Goal: Find contact information: Find contact information

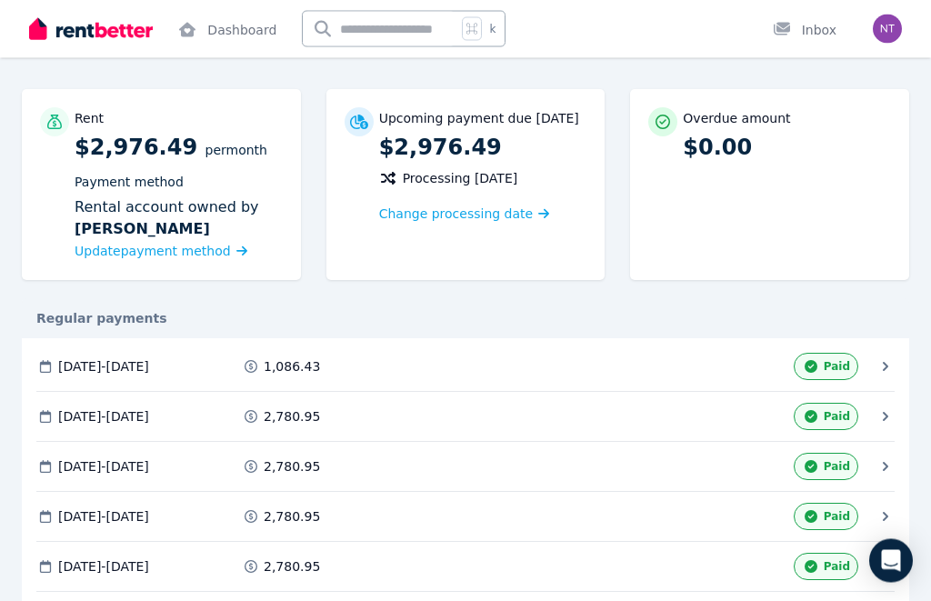
scroll to position [133, 0]
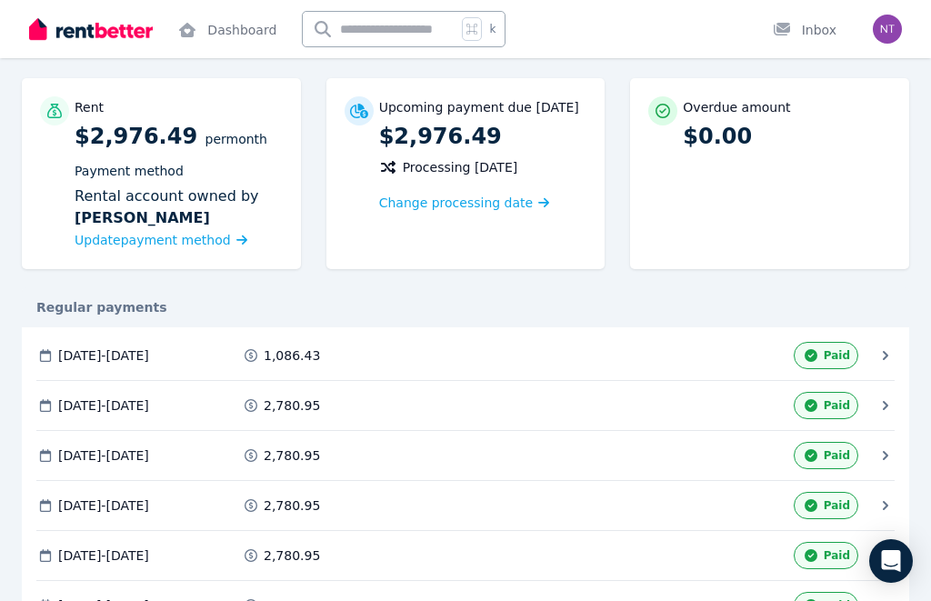
click at [335, 344] on div "1,086.43" at bounding box center [344, 355] width 205 height 27
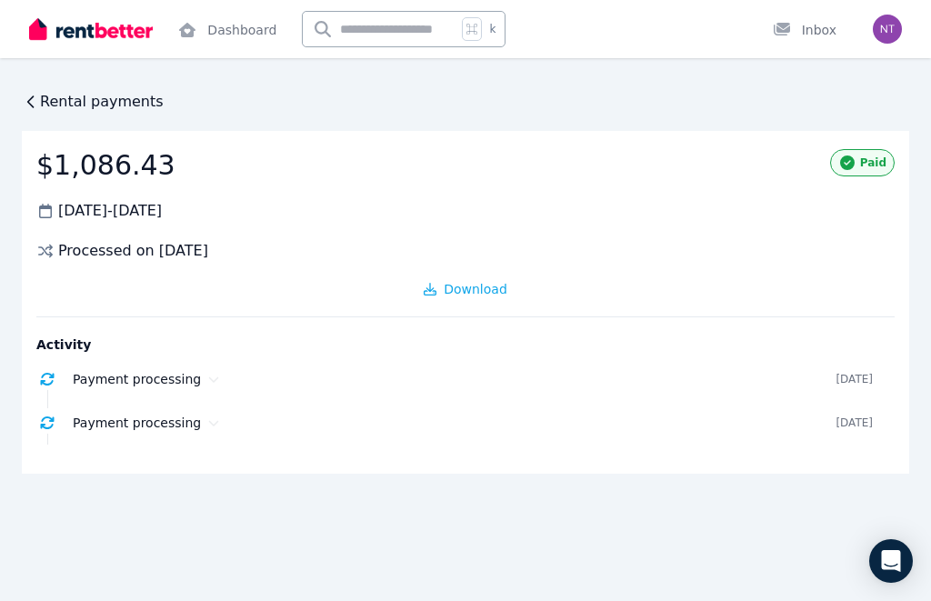
click at [93, 99] on span "Rental payments" at bounding box center [102, 102] width 124 height 22
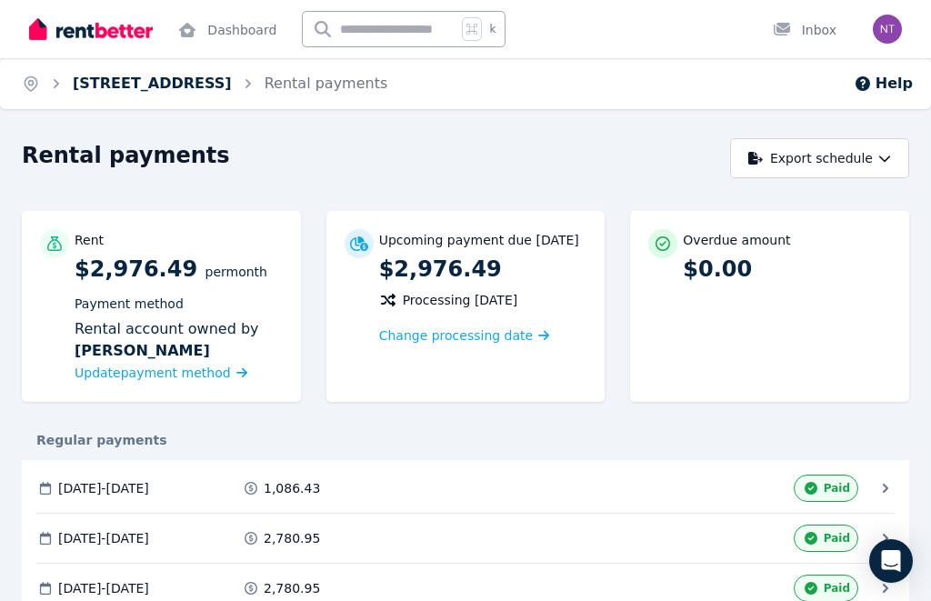
click at [232, 91] on link "[STREET_ADDRESS]" at bounding box center [152, 83] width 159 height 17
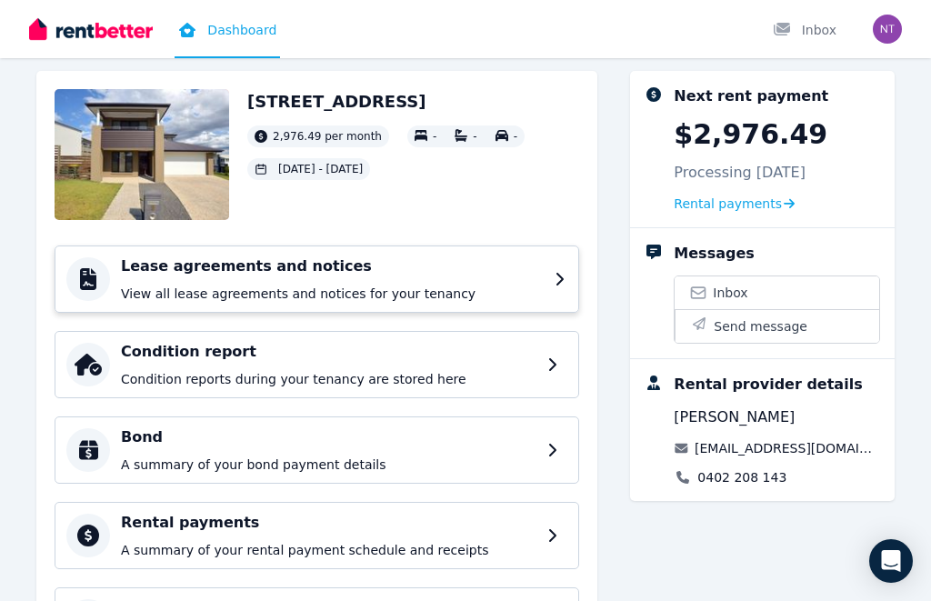
scroll to position [86, 0]
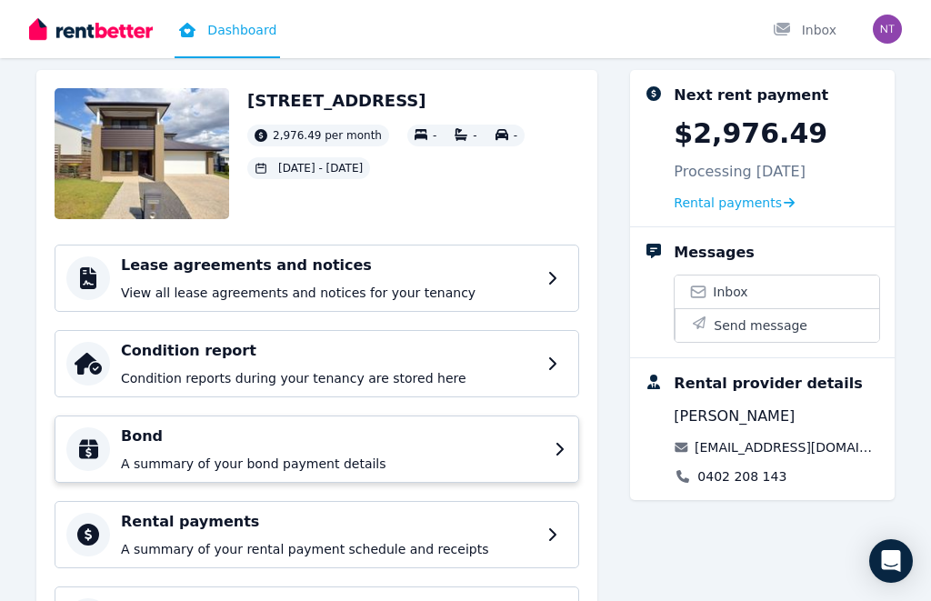
click at [299, 417] on div "Bond A summary of your bond payment details" at bounding box center [317, 448] width 524 height 67
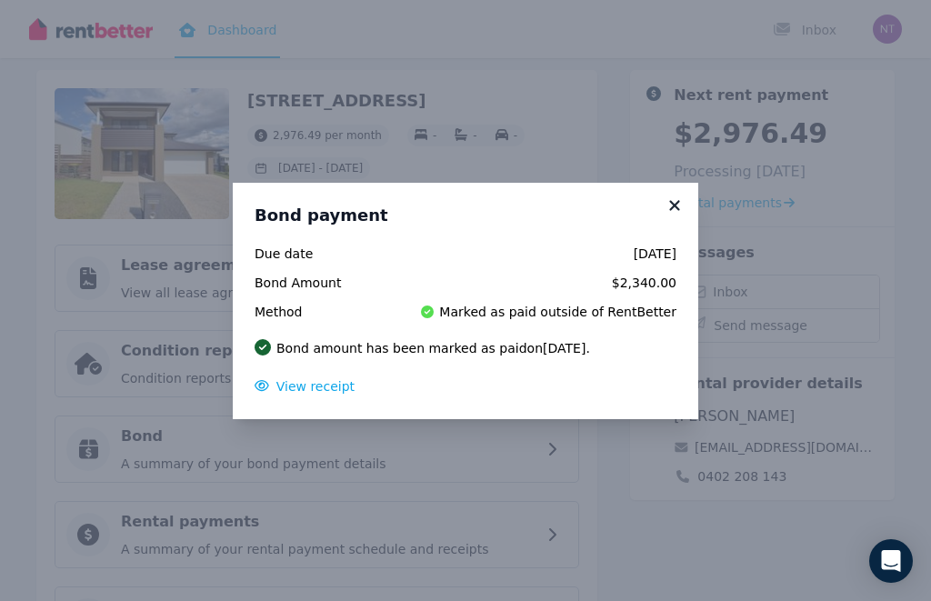
click at [673, 214] on icon at bounding box center [674, 205] width 18 height 16
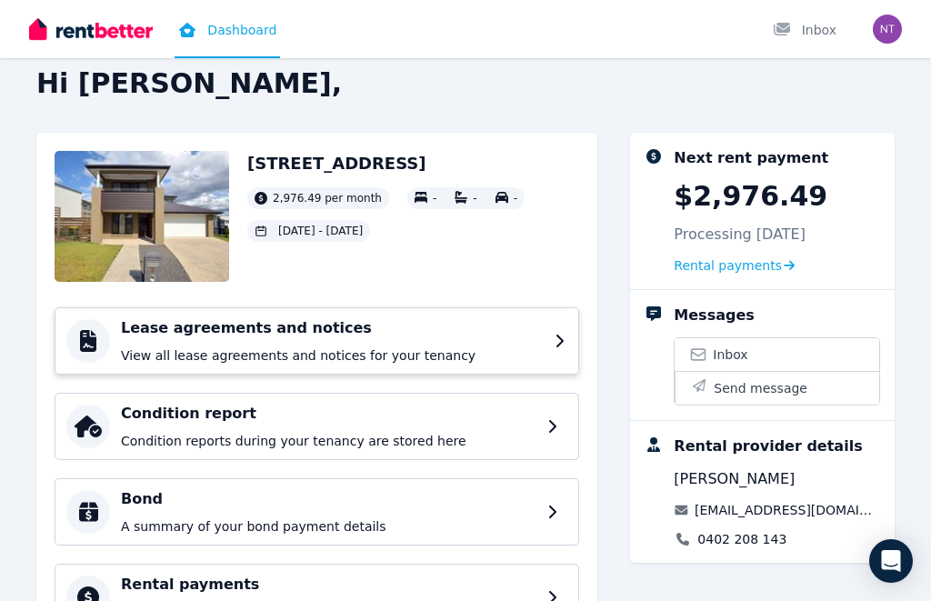
scroll to position [30, 0]
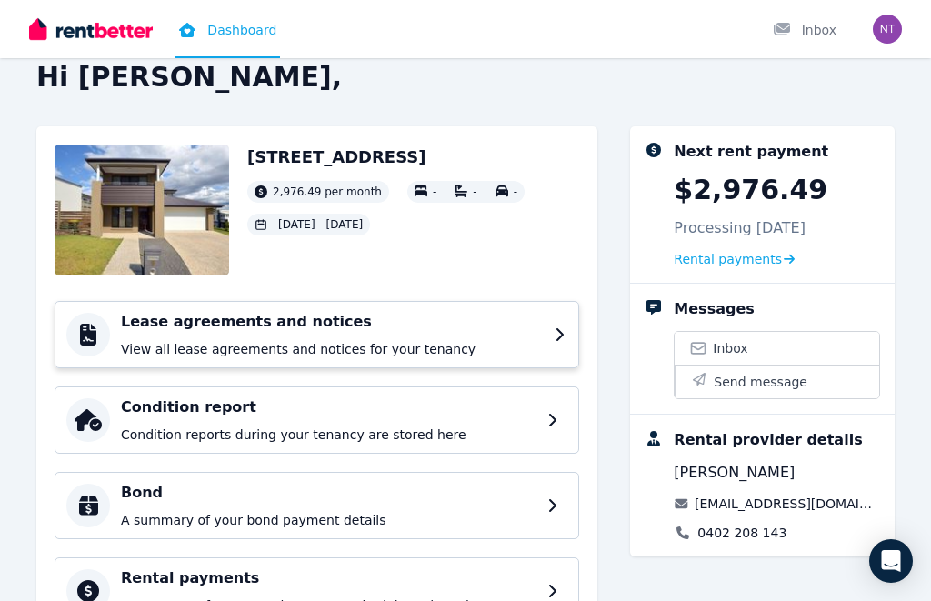
click at [338, 313] on h4 "Lease agreements and notices" at bounding box center [332, 322] width 423 height 22
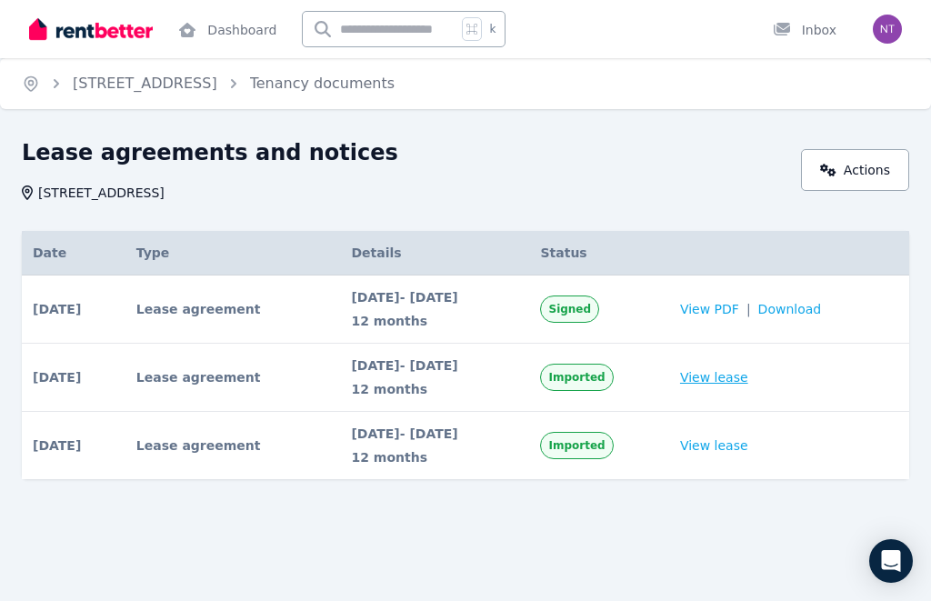
click at [744, 379] on link "View lease" at bounding box center [714, 377] width 68 height 18
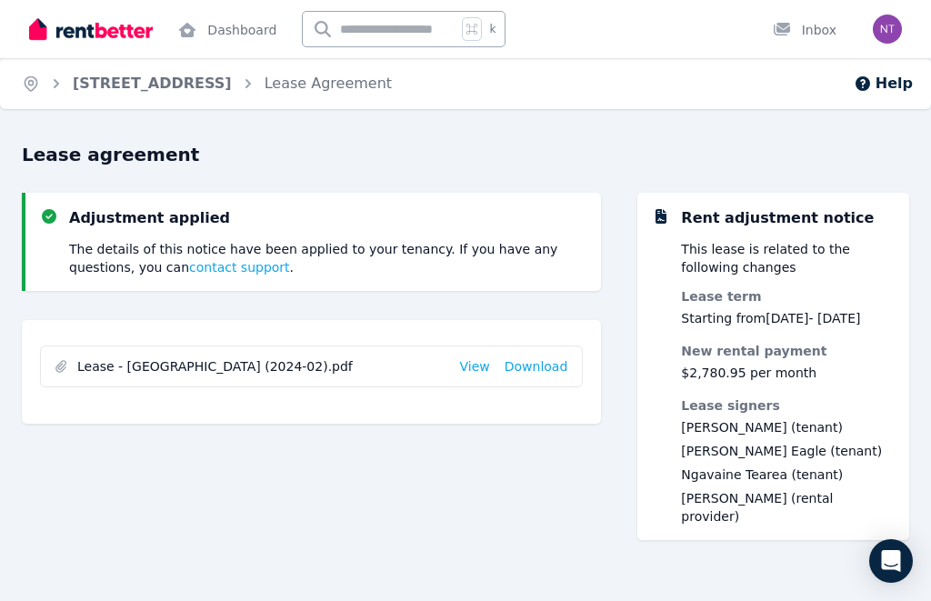
scroll to position [34, 0]
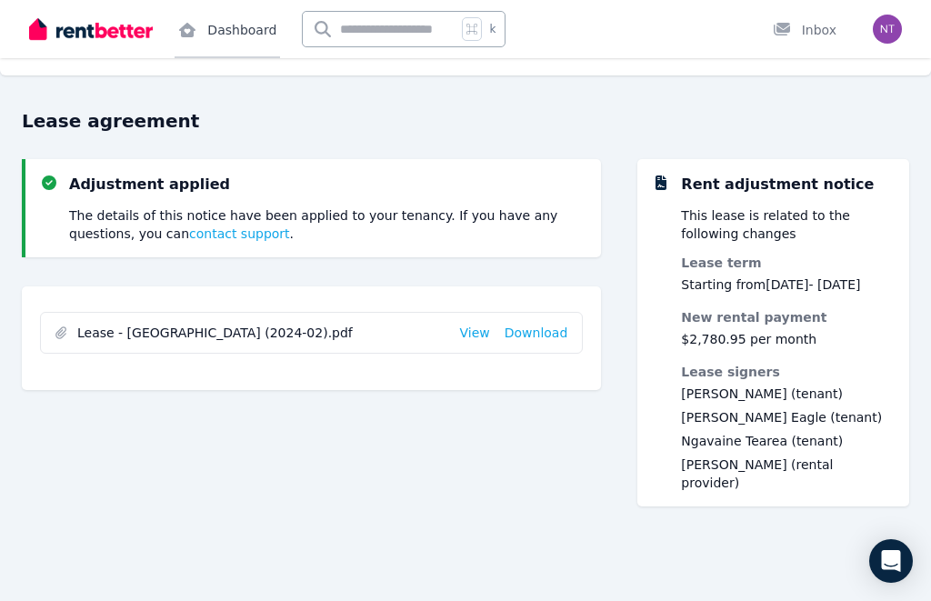
click at [233, 42] on link "Dashboard" at bounding box center [227, 29] width 105 height 58
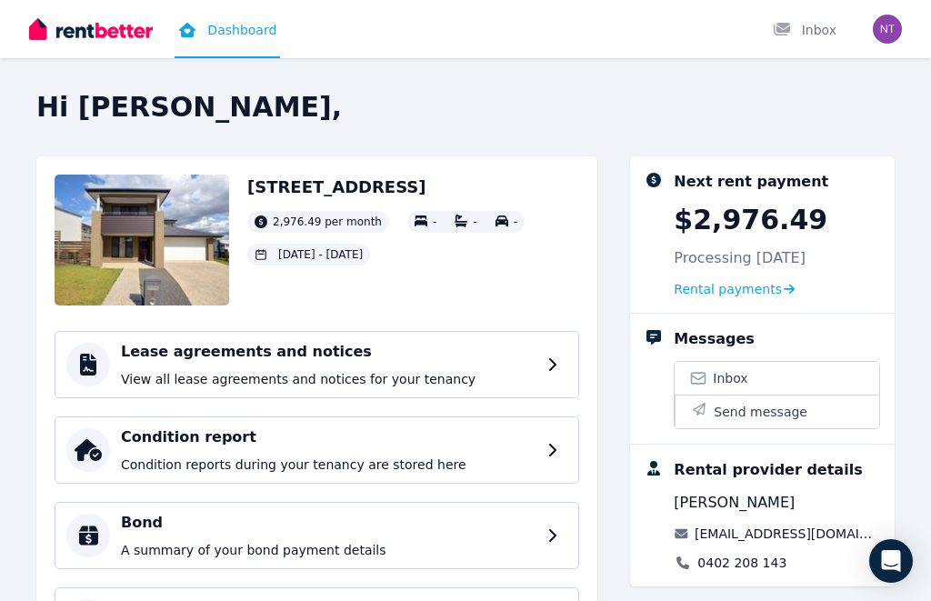
click at [807, 534] on link "[EMAIL_ADDRESS][DOMAIN_NAME]" at bounding box center [786, 533] width 185 height 18
drag, startPoint x: 827, startPoint y: 536, endPoint x: 697, endPoint y: 534, distance: 130.0
click at [697, 534] on div "Rental provider details [PERSON_NAME] [EMAIL_ADDRESS][DOMAIN_NAME] 0402 208 143" at bounding box center [777, 515] width 206 height 113
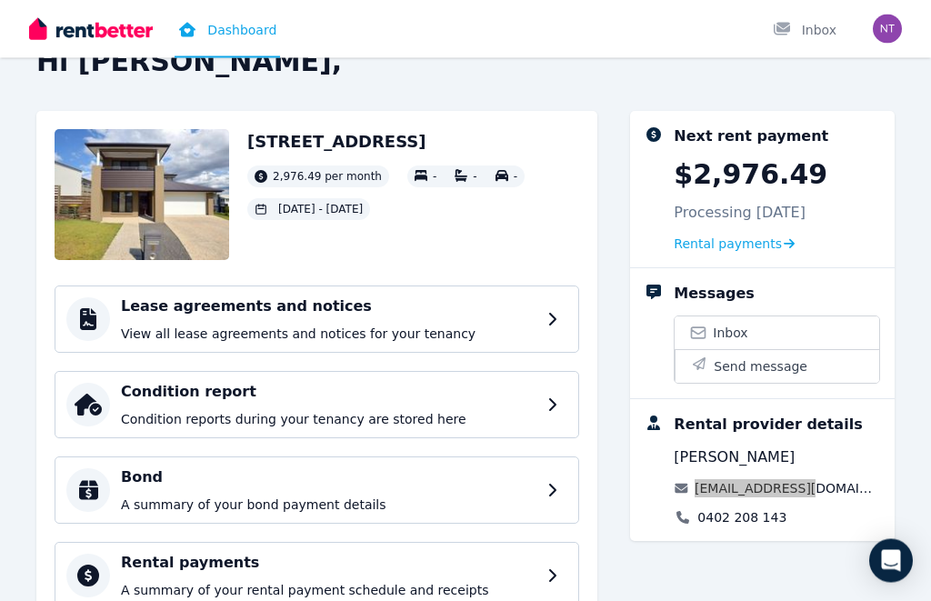
scroll to position [47, 0]
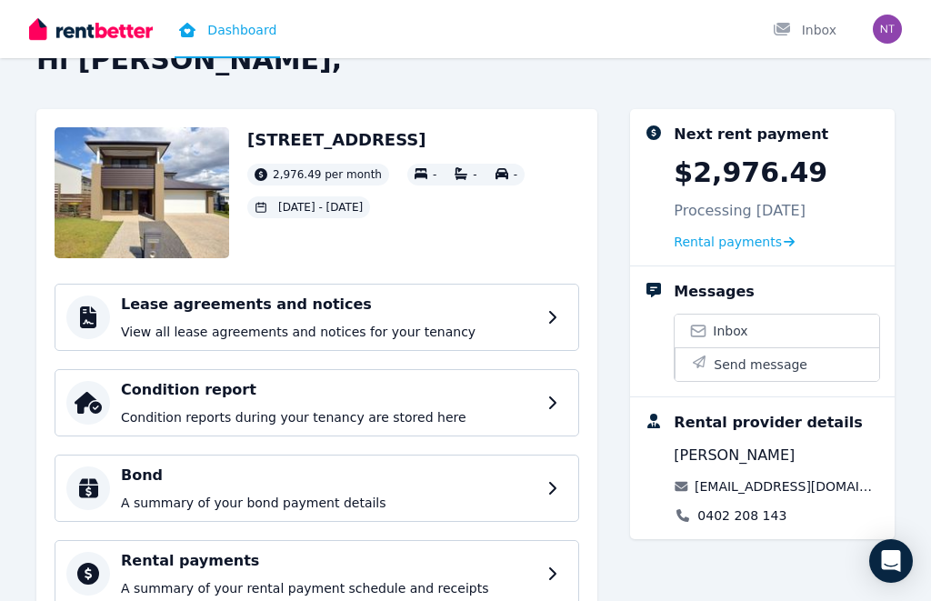
drag, startPoint x: 791, startPoint y: 516, endPoint x: 694, endPoint y: 514, distance: 96.4
click at [694, 514] on div "0402 208 143" at bounding box center [777, 515] width 206 height 18
drag, startPoint x: 784, startPoint y: 515, endPoint x: 733, endPoint y: 516, distance: 51.8
click at [733, 516] on div "0402 208 143" at bounding box center [777, 515] width 206 height 18
click at [736, 510] on link "0402 208 143" at bounding box center [741, 515] width 89 height 18
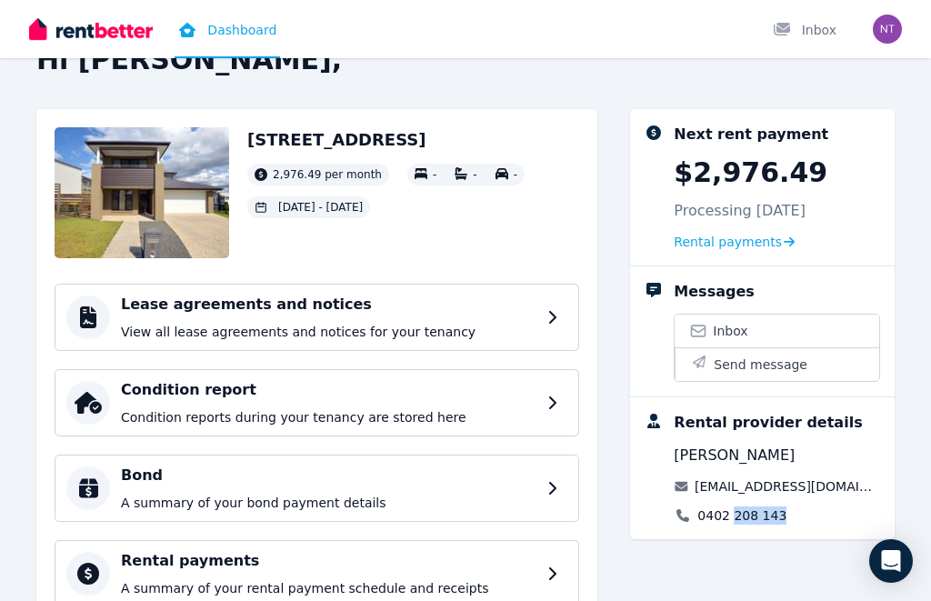
copy link "208 143"
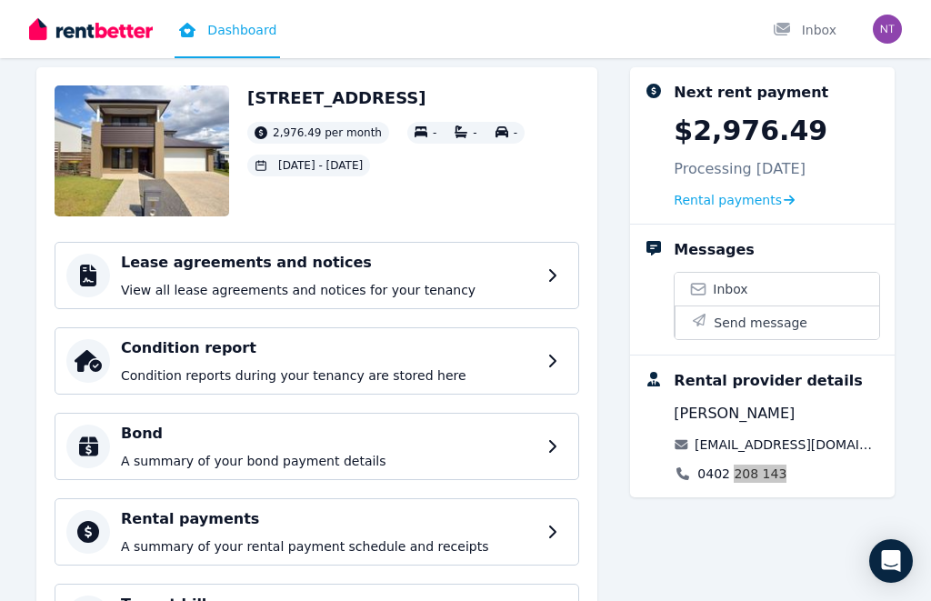
scroll to position [84, 0]
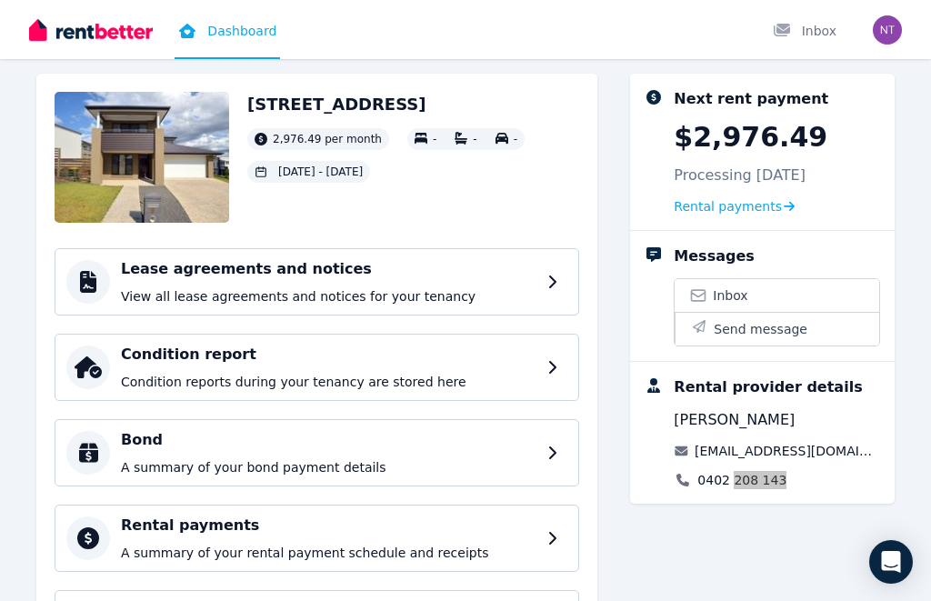
click at [752, 454] on link "[EMAIL_ADDRESS][DOMAIN_NAME]" at bounding box center [786, 450] width 185 height 18
click at [827, 444] on div "Rental provider details [PERSON_NAME] [EMAIL_ADDRESS][DOMAIN_NAME] 0402 208 143" at bounding box center [777, 432] width 206 height 113
drag, startPoint x: 816, startPoint y: 453, endPoint x: 719, endPoint y: 452, distance: 97.3
click at [719, 452] on div "Rental provider details [PERSON_NAME] [EMAIL_ADDRESS][DOMAIN_NAME] 0402 208 143" at bounding box center [777, 432] width 206 height 113
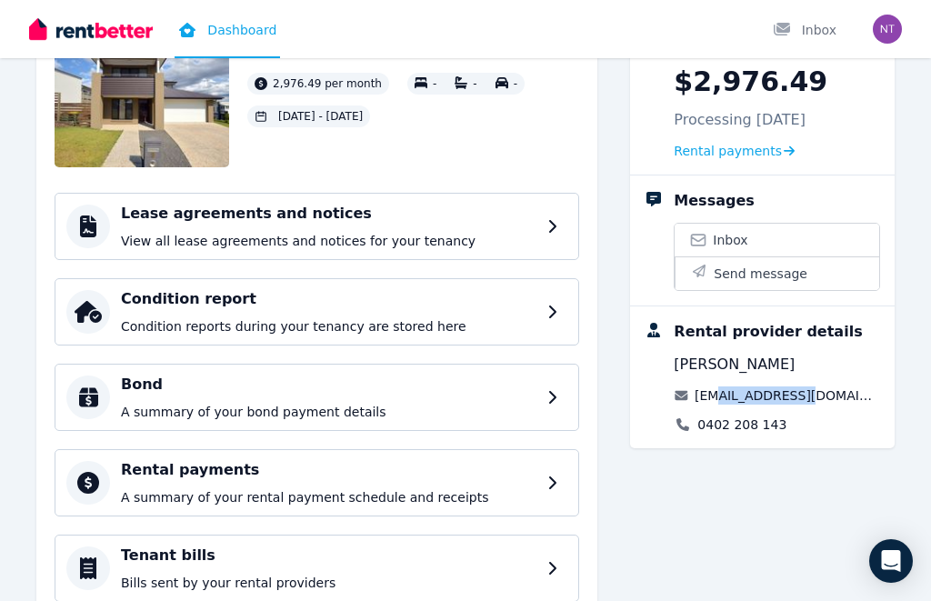
scroll to position [142, 0]
